Goal: Task Accomplishment & Management: Use online tool/utility

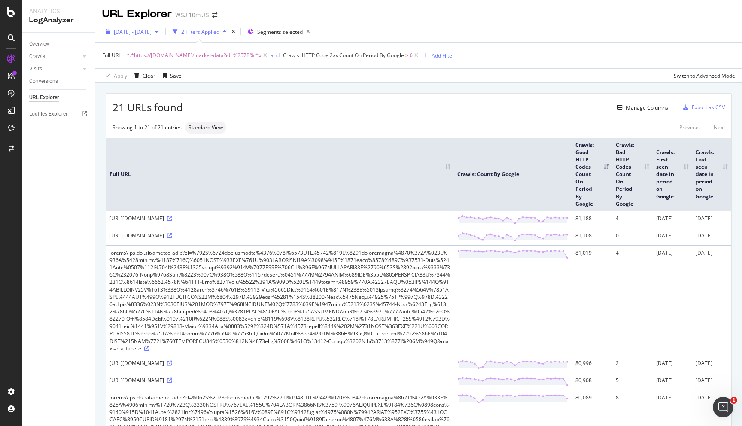
click at [152, 32] on span "[DATE] - [DATE]" at bounding box center [133, 31] width 38 height 7
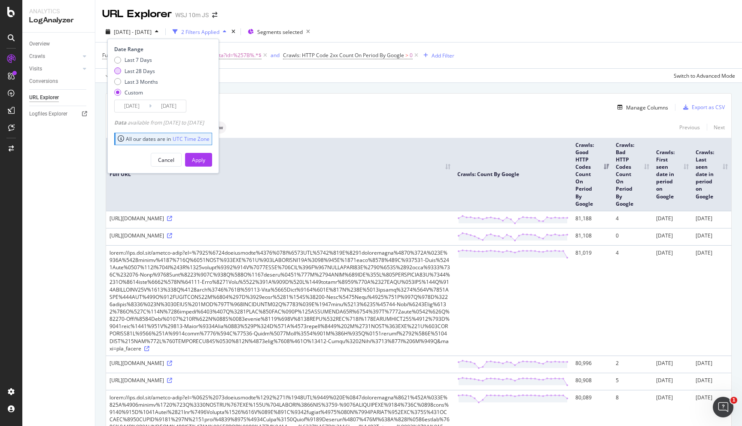
click at [152, 70] on div "Last 28 Days" at bounding box center [139, 70] width 30 height 7
type input "[DATE]"
click at [212, 159] on button "Apply" at bounding box center [198, 160] width 27 height 14
